Goal: Transaction & Acquisition: Purchase product/service

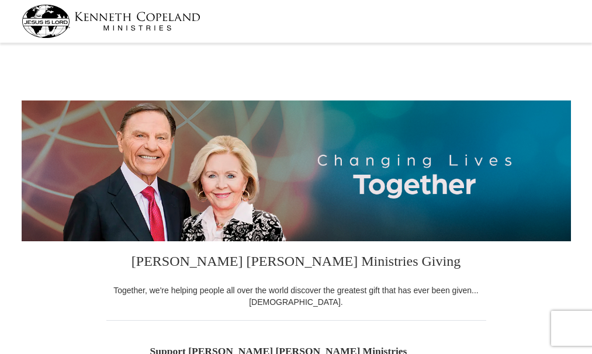
select select "IN"
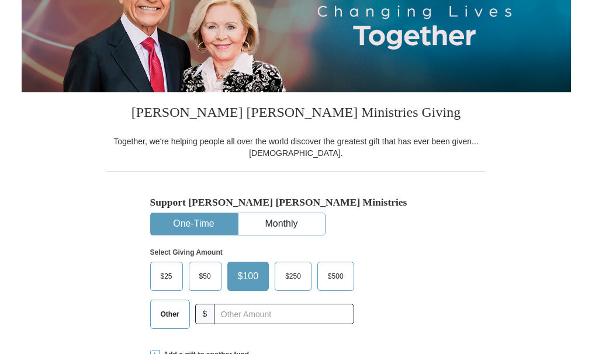
select select "IN"
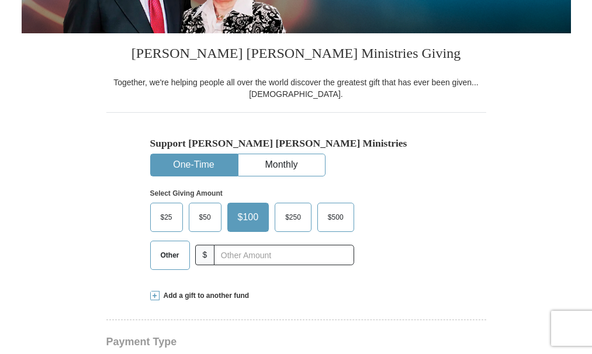
scroll to position [234, 0]
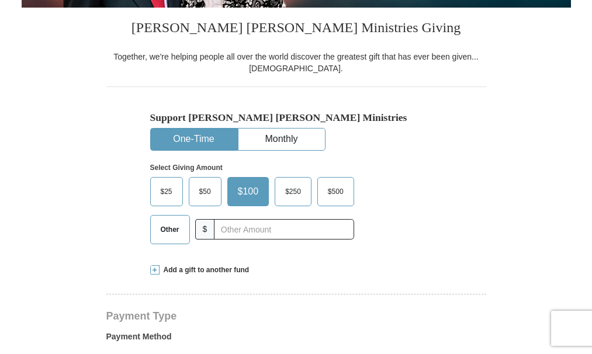
click at [168, 195] on span "$25" at bounding box center [166, 192] width 23 height 18
click at [0, 0] on input "$25" at bounding box center [0, 0] width 0 height 0
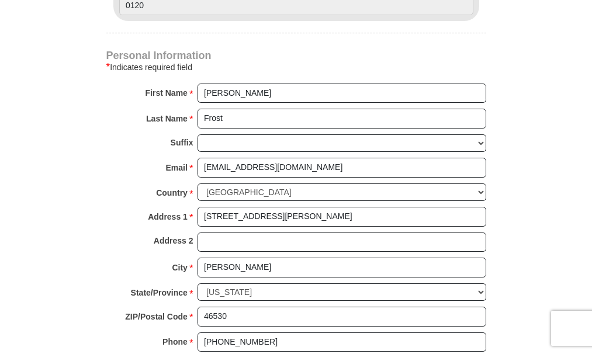
scroll to position [760, 0]
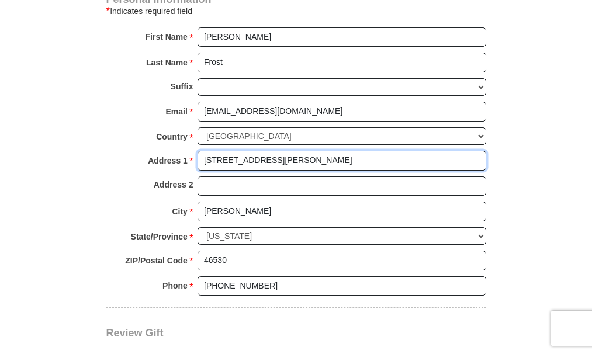
drag, startPoint x: 301, startPoint y: 162, endPoint x: 168, endPoint y: 180, distance: 133.3
click at [168, 180] on div "Personal Information * Indicates required field First Name * [PERSON_NAME] Plea…" at bounding box center [296, 151] width 380 height 313
type input "[STREET_ADDRESS]"
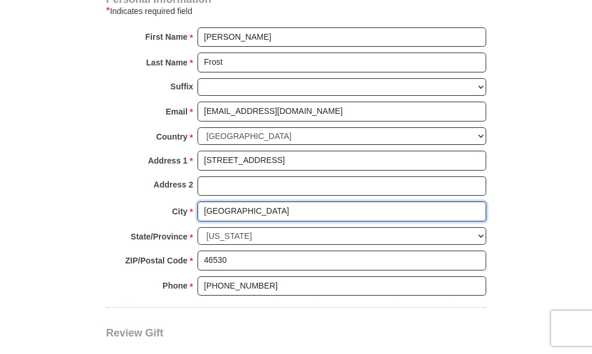
type input "[GEOGRAPHIC_DATA]"
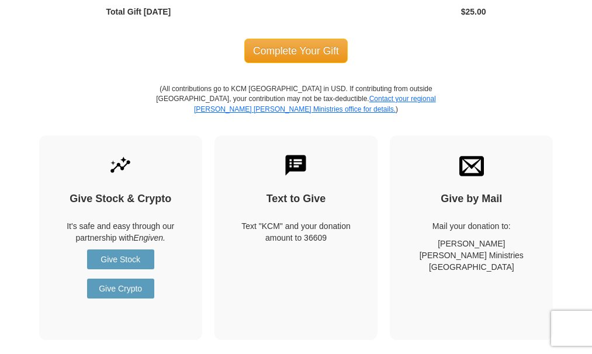
scroll to position [1170, 0]
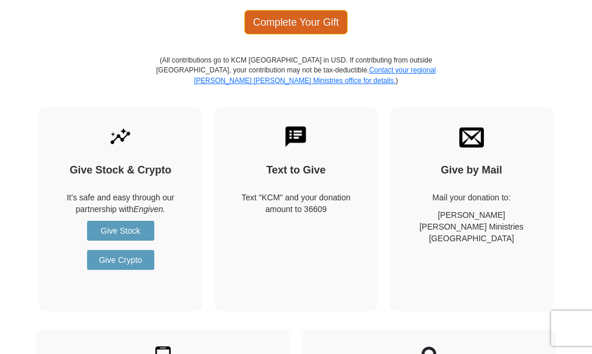
type input "46563"
click at [289, 23] on span "Complete Your Gift" at bounding box center [296, 22] width 104 height 25
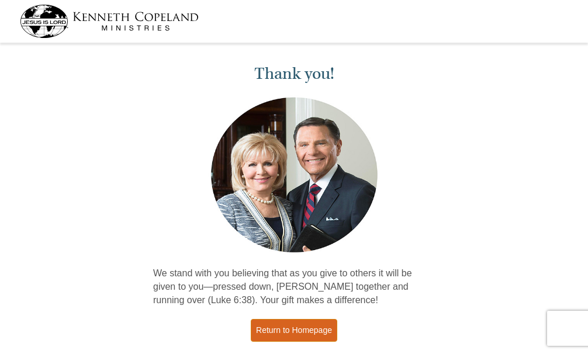
click at [289, 330] on link "Return to Homepage" at bounding box center [294, 330] width 87 height 23
